Goal: Check status

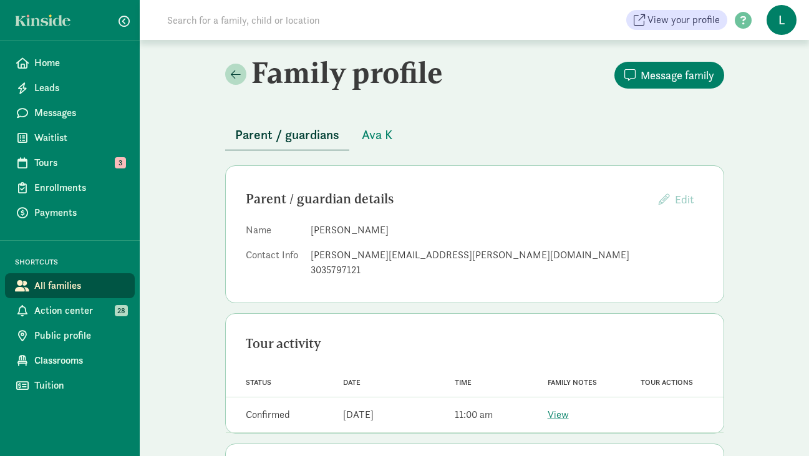
click at [223, 25] on input at bounding box center [335, 19] width 350 height 25
paste input "[PERSON_NAME][EMAIL_ADDRESS][DOMAIN_NAME]"
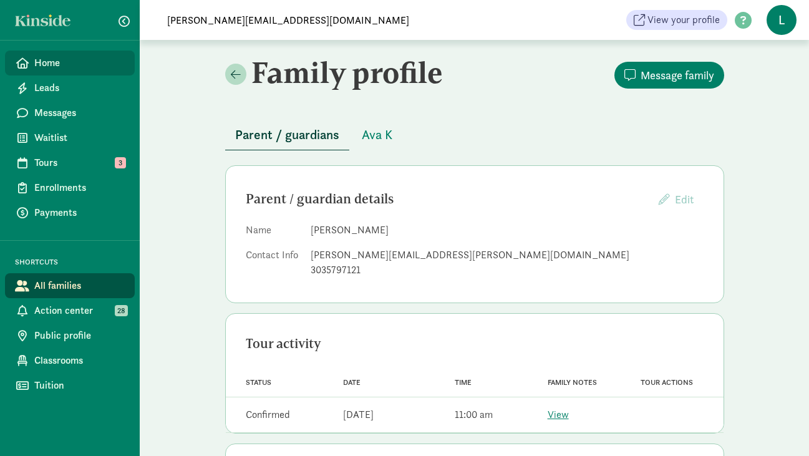
type input "[PERSON_NAME][EMAIL_ADDRESS][DOMAIN_NAME]"
click at [68, 65] on span "Home" at bounding box center [79, 63] width 90 height 15
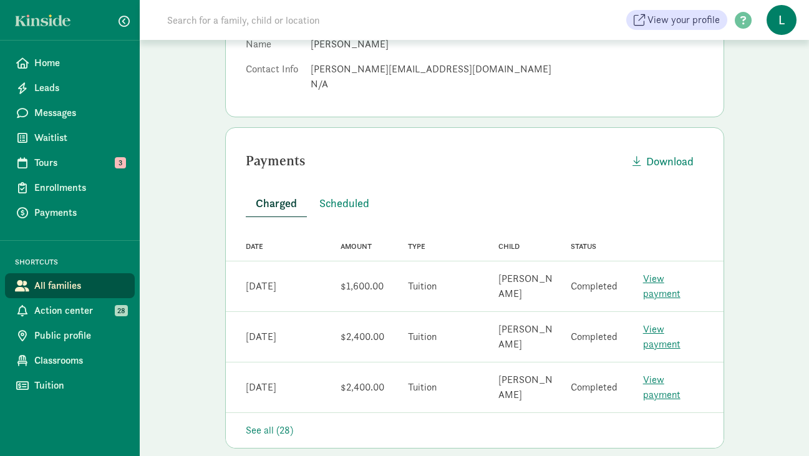
scroll to position [188, 0]
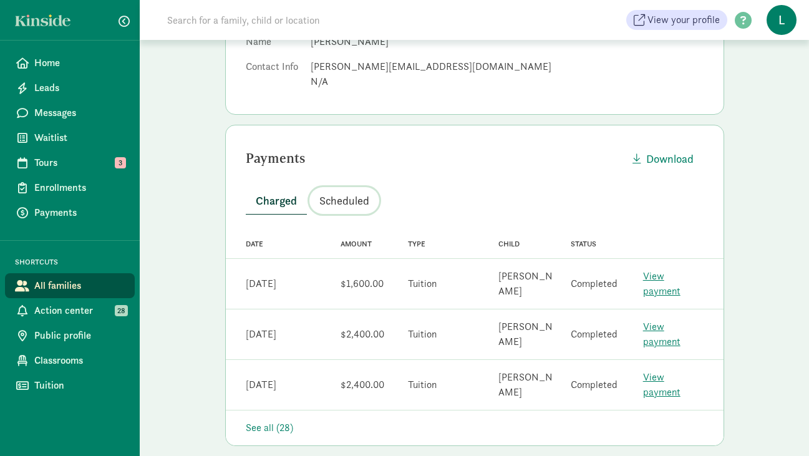
click at [339, 201] on span "Scheduled" at bounding box center [344, 200] width 50 height 17
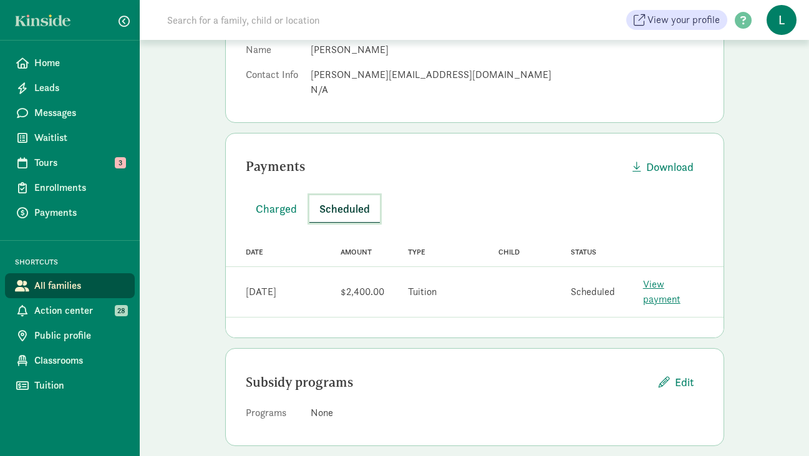
scroll to position [0, 0]
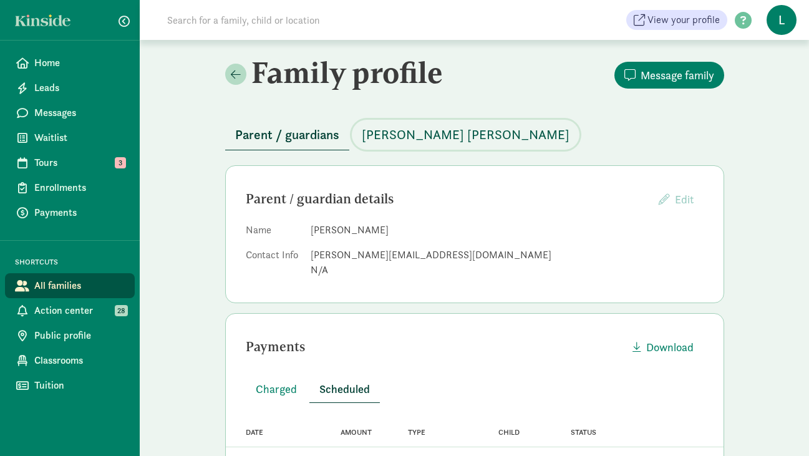
click at [405, 135] on span "Miller McCurtain" at bounding box center [466, 135] width 208 height 20
